Goal: Information Seeking & Learning: Learn about a topic

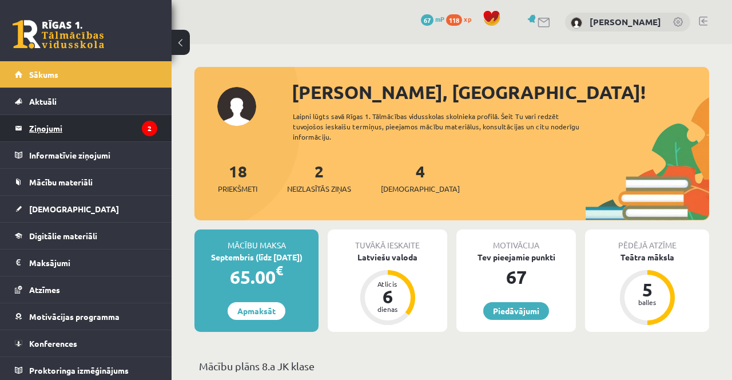
click at [129, 140] on legend "Ziņojumi 2" at bounding box center [93, 128] width 128 height 26
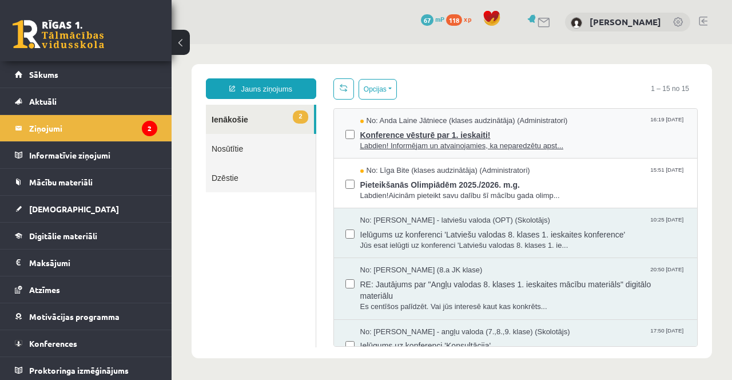
click at [593, 138] on span "Konference vēsturē par 1. ieskaiti!" at bounding box center [523, 133] width 326 height 14
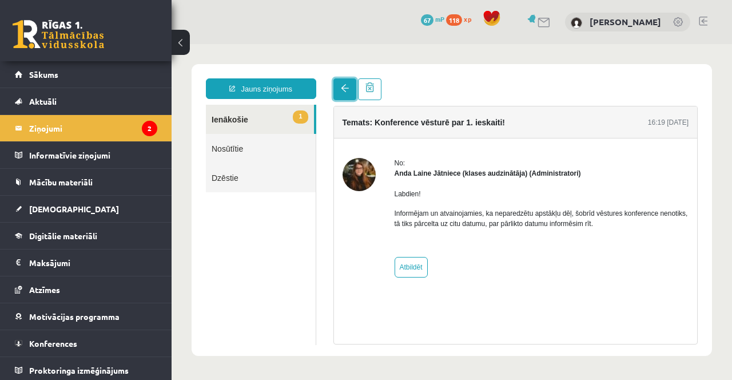
click at [341, 88] on span at bounding box center [345, 88] width 8 height 8
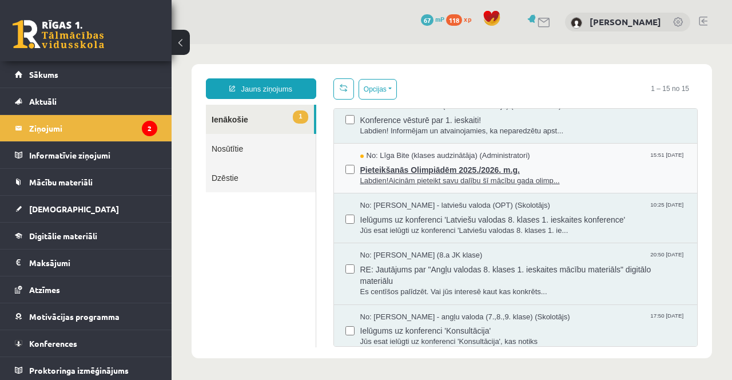
click at [602, 164] on span "Pieteikšanās Olimpiādēm 2025./2026. m.g." at bounding box center [523, 168] width 326 height 14
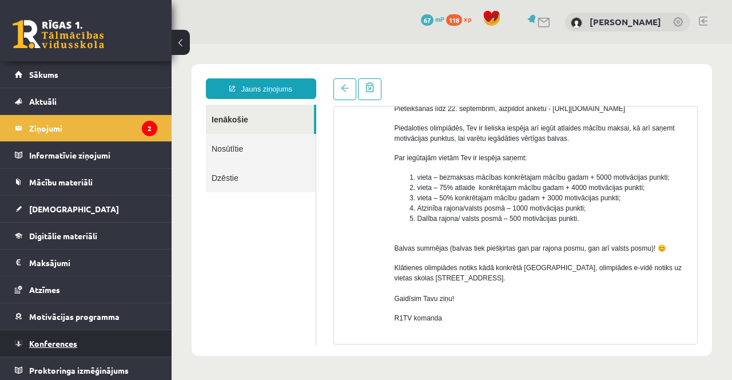
click at [78, 340] on link "Konferences" at bounding box center [86, 343] width 142 height 26
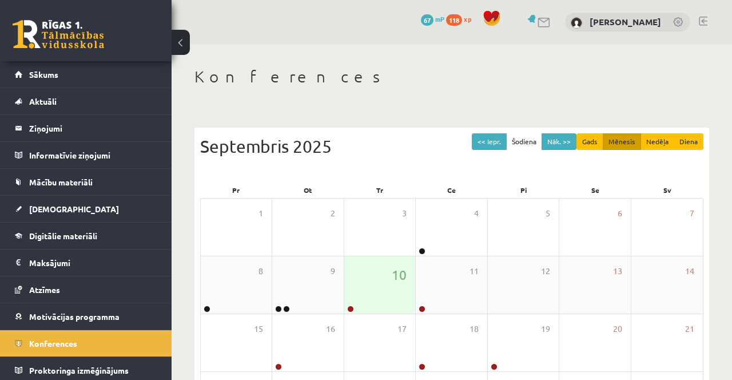
click at [350, 307] on link at bounding box center [350, 309] width 7 height 7
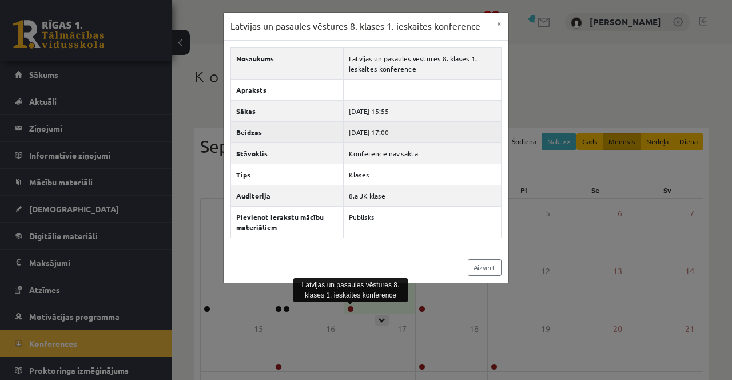
click at [501, 132] on td "[DATE] 17:00" at bounding box center [422, 131] width 158 height 21
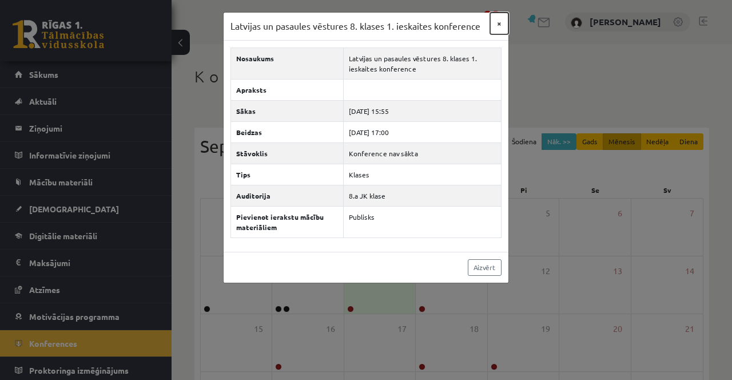
click at [501, 27] on button "×" at bounding box center [499, 24] width 18 height 22
